Goal: Transaction & Acquisition: Purchase product/service

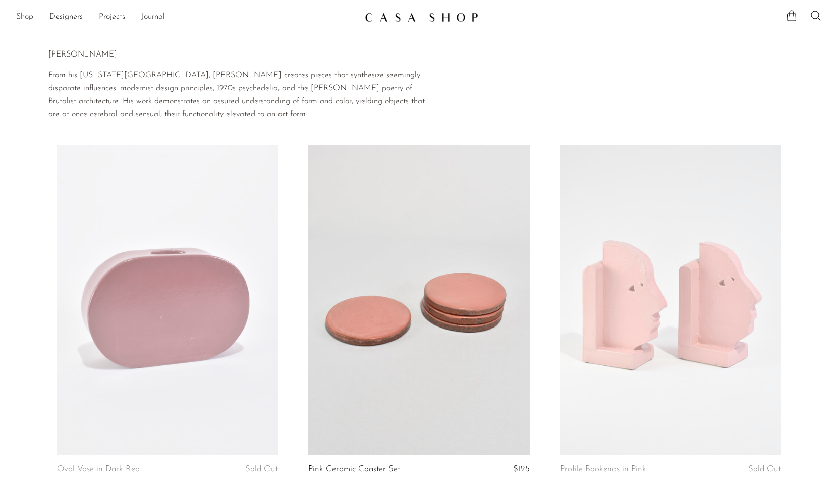
click at [27, 11] on link "Shop" at bounding box center [24, 17] width 17 height 13
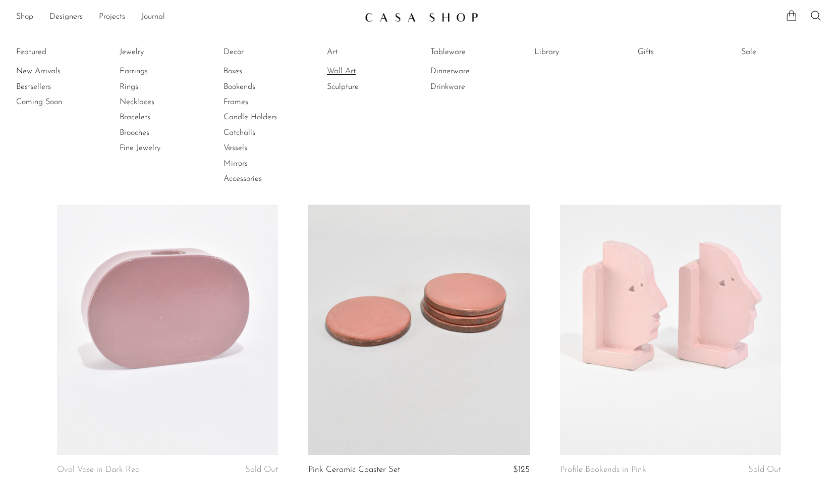
click at [346, 71] on link "Wall Art" at bounding box center [365, 71] width 76 height 11
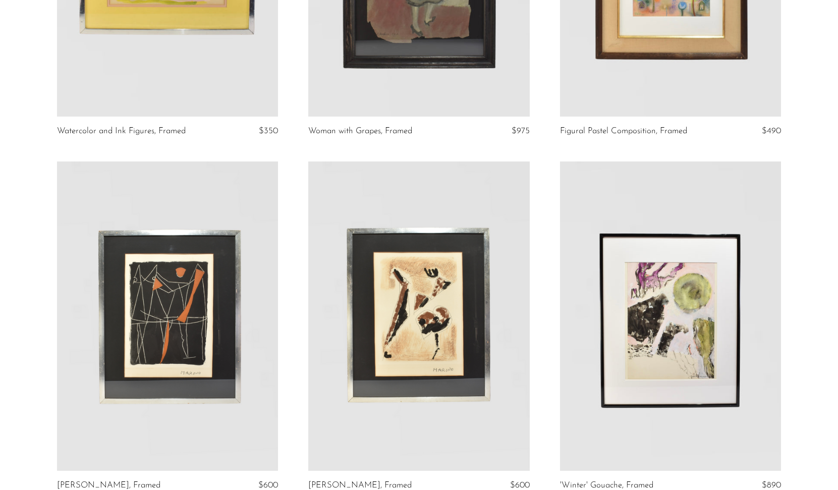
scroll to position [1315, 0]
